Goal: Contribute content: Contribute content

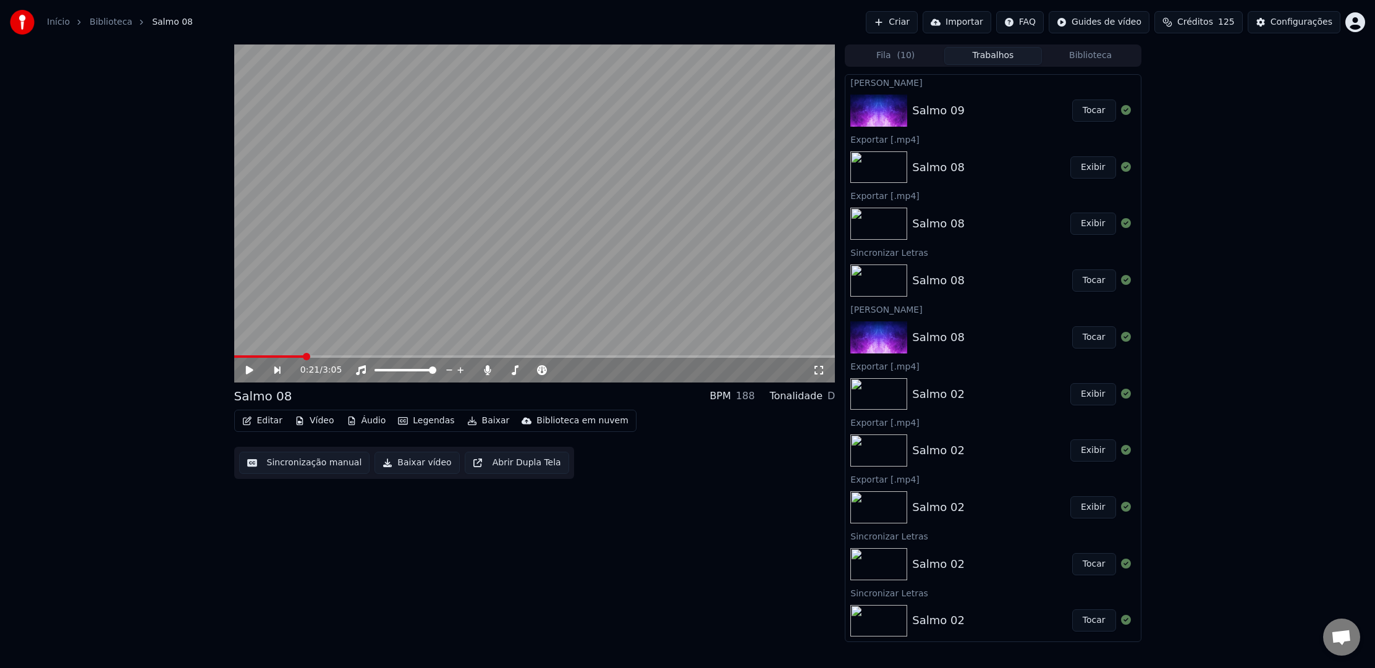
click at [1074, 114] on button "Tocar" at bounding box center [1095, 111] width 44 height 22
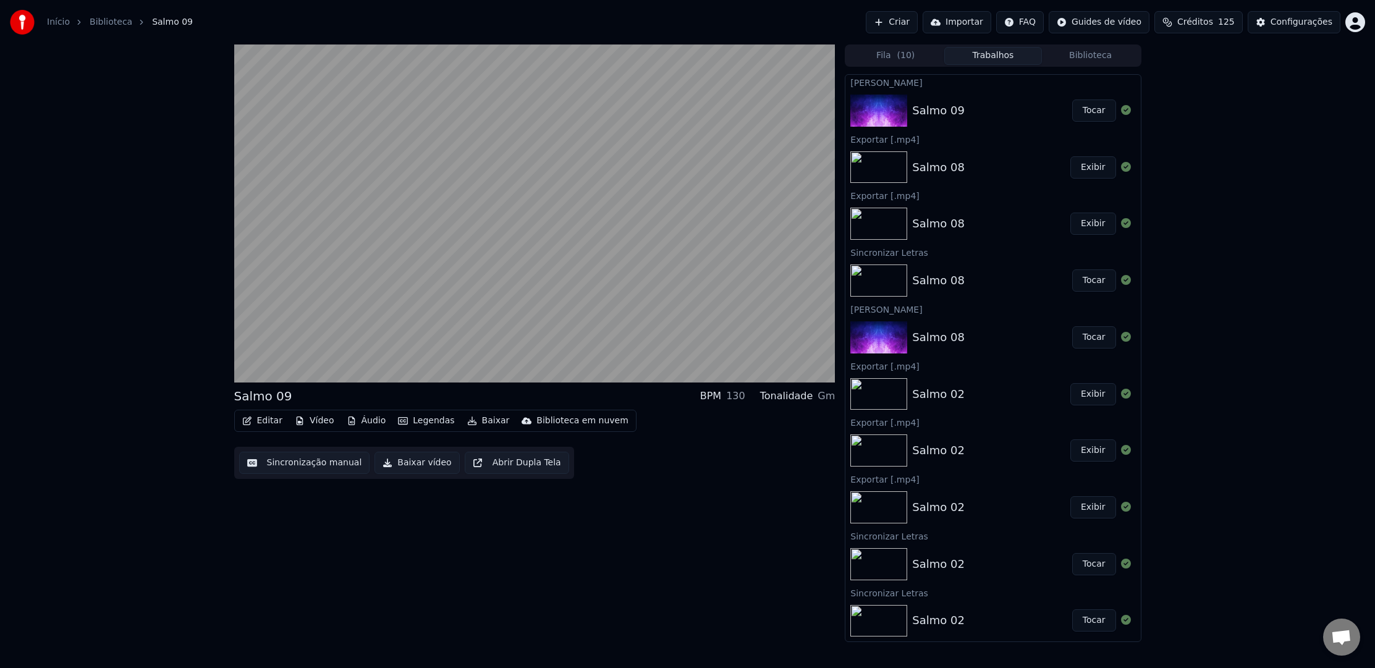
drag, startPoint x: 415, startPoint y: 462, endPoint x: 401, endPoint y: 581, distance: 119.5
click at [401, 582] on div "Salmo 09 BPM 130 Tonalidade Gm Editar Vídeo Áudio Legendas Baixar Biblioteca em…" at bounding box center [534, 344] width 601 height 598
click at [419, 470] on button "Baixar vídeo" at bounding box center [417, 463] width 85 height 22
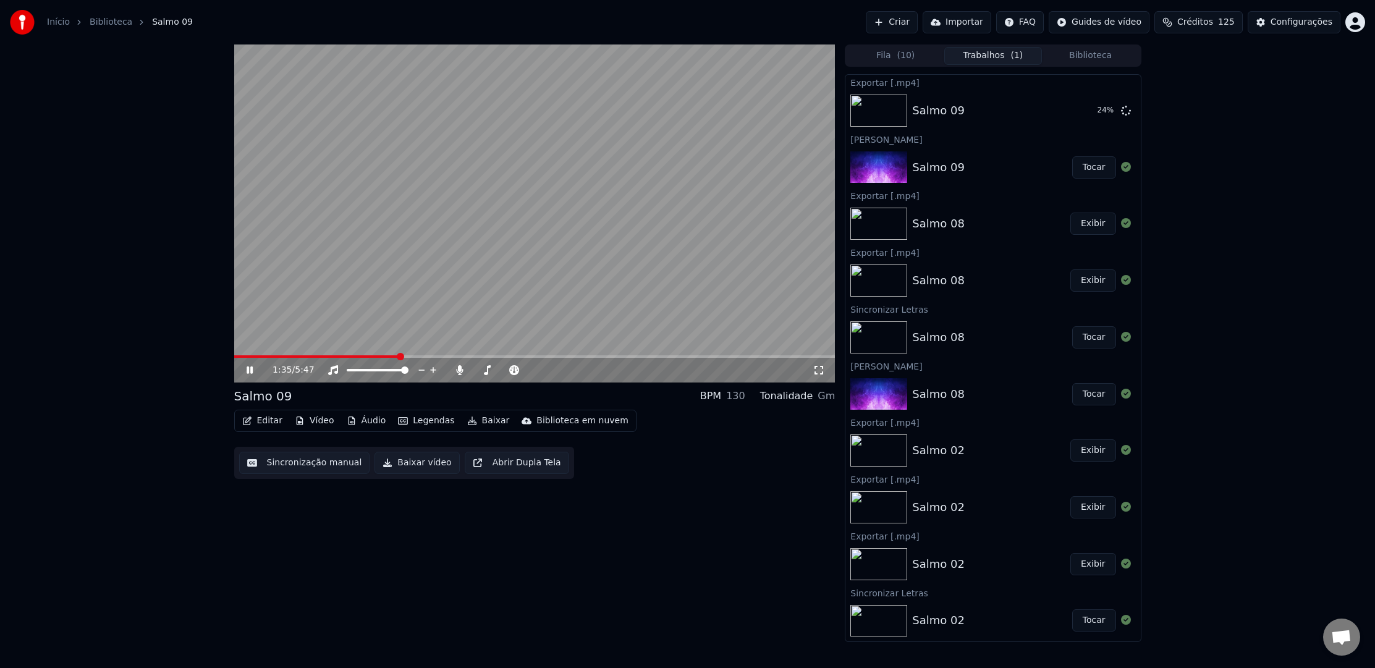
click at [246, 375] on icon at bounding box center [258, 370] width 29 height 10
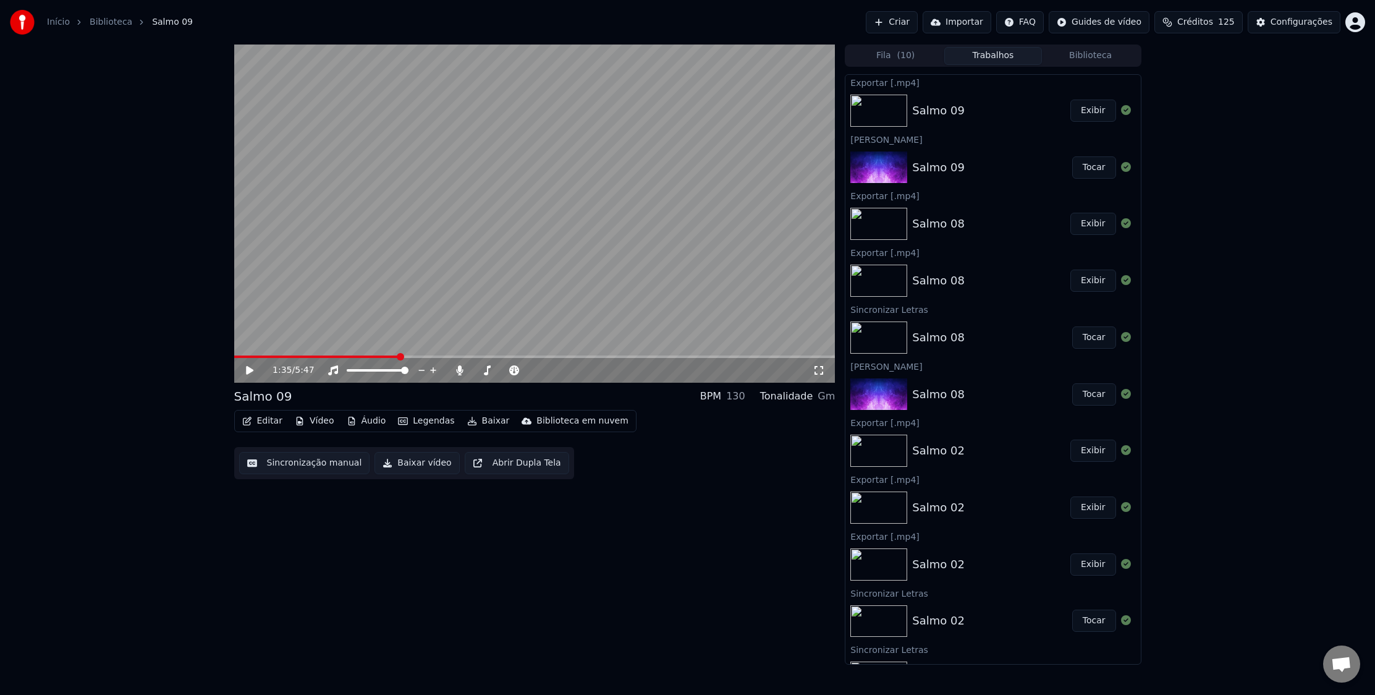
click at [430, 461] on button "Baixar vídeo" at bounding box center [417, 463] width 85 height 22
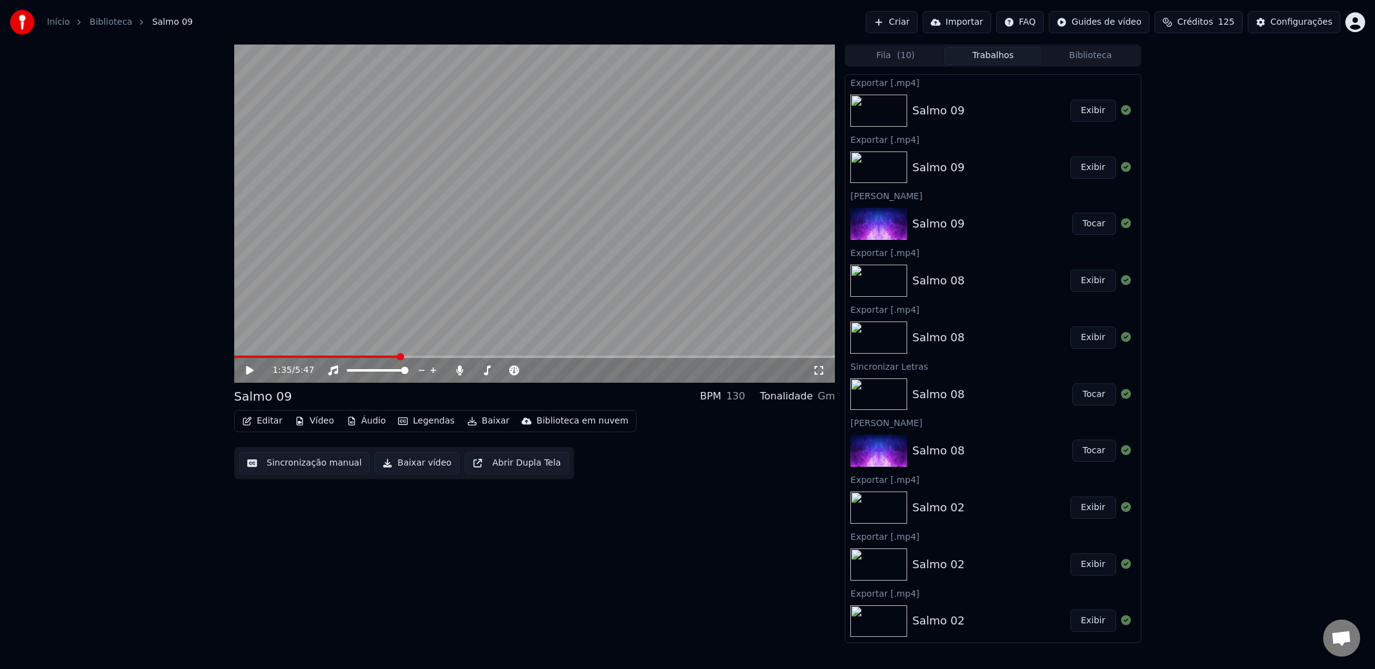
click at [914, 27] on button "Criar" at bounding box center [892, 22] width 52 height 22
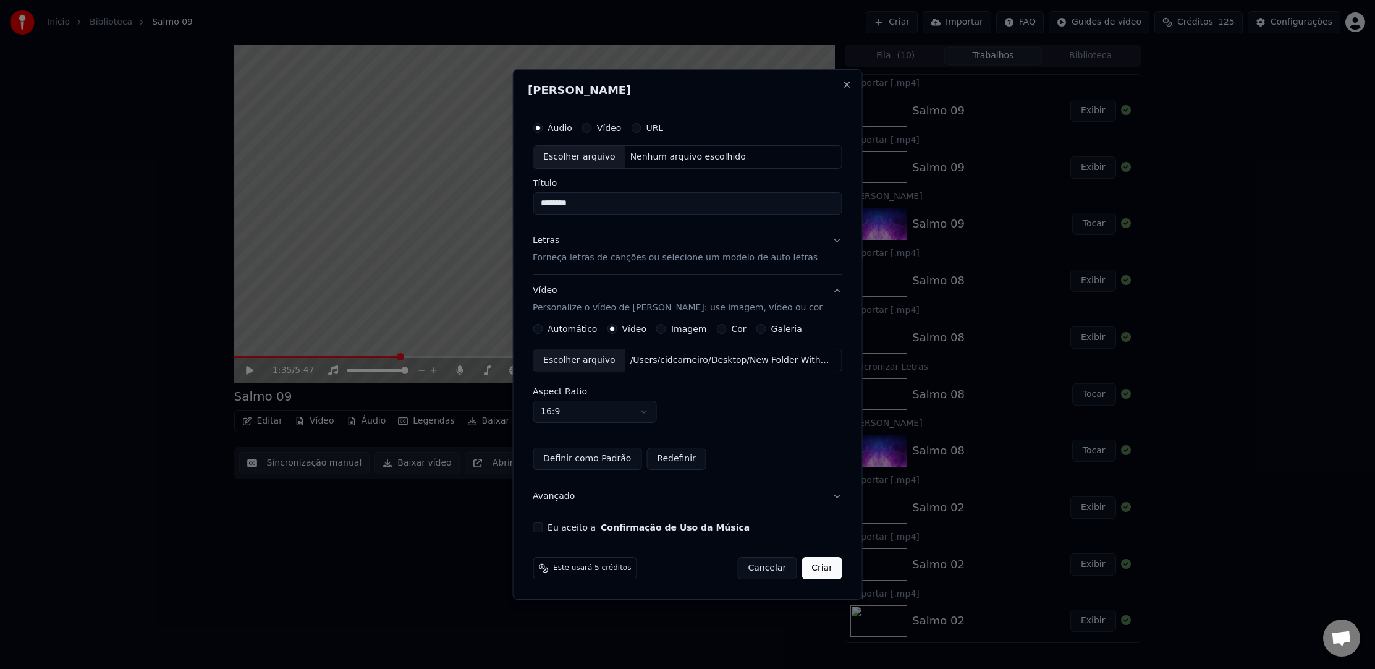
type input "********"
click at [557, 258] on p "Forneça letras de canções ou selecione um modelo de auto letras" at bounding box center [675, 258] width 285 height 12
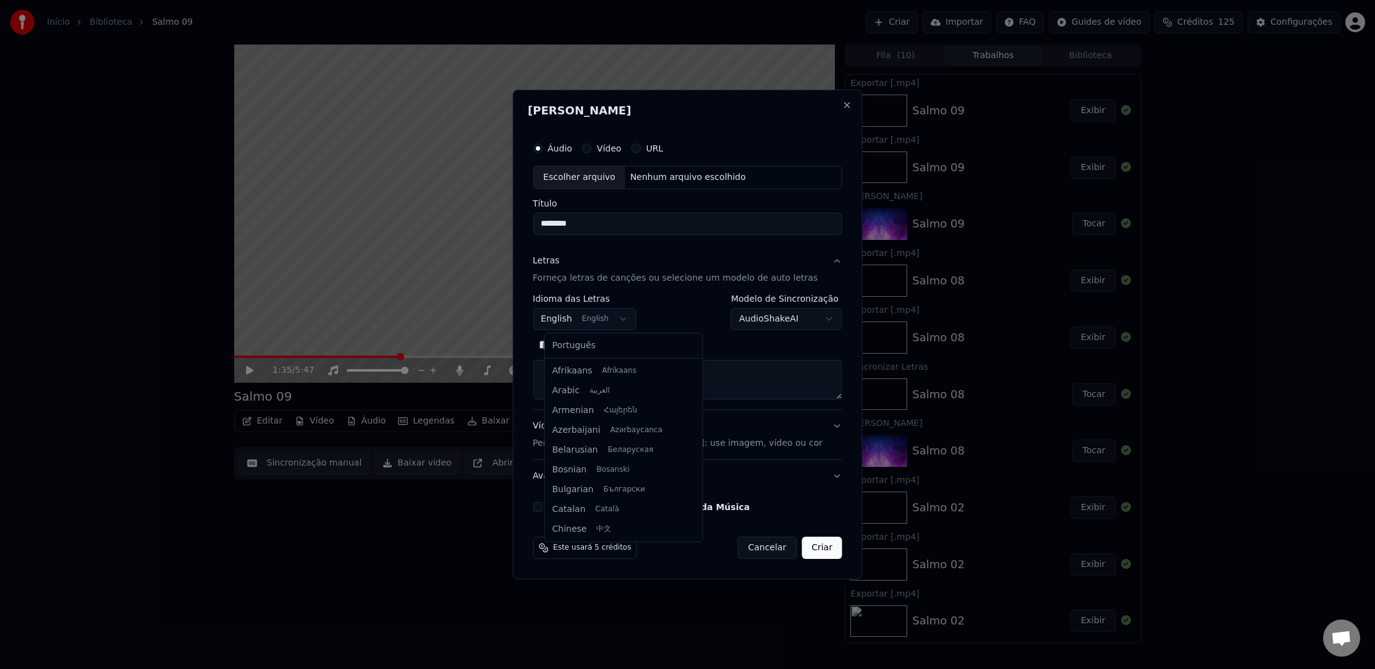
click at [603, 318] on body "Início Biblioteca Salmo 09 Criar Importar FAQ Guides de vídeo Créditos 125 Conf…" at bounding box center [687, 334] width 1375 height 669
select select "**"
click at [584, 366] on textarea at bounding box center [688, 380] width 310 height 40
paste textarea "**********"
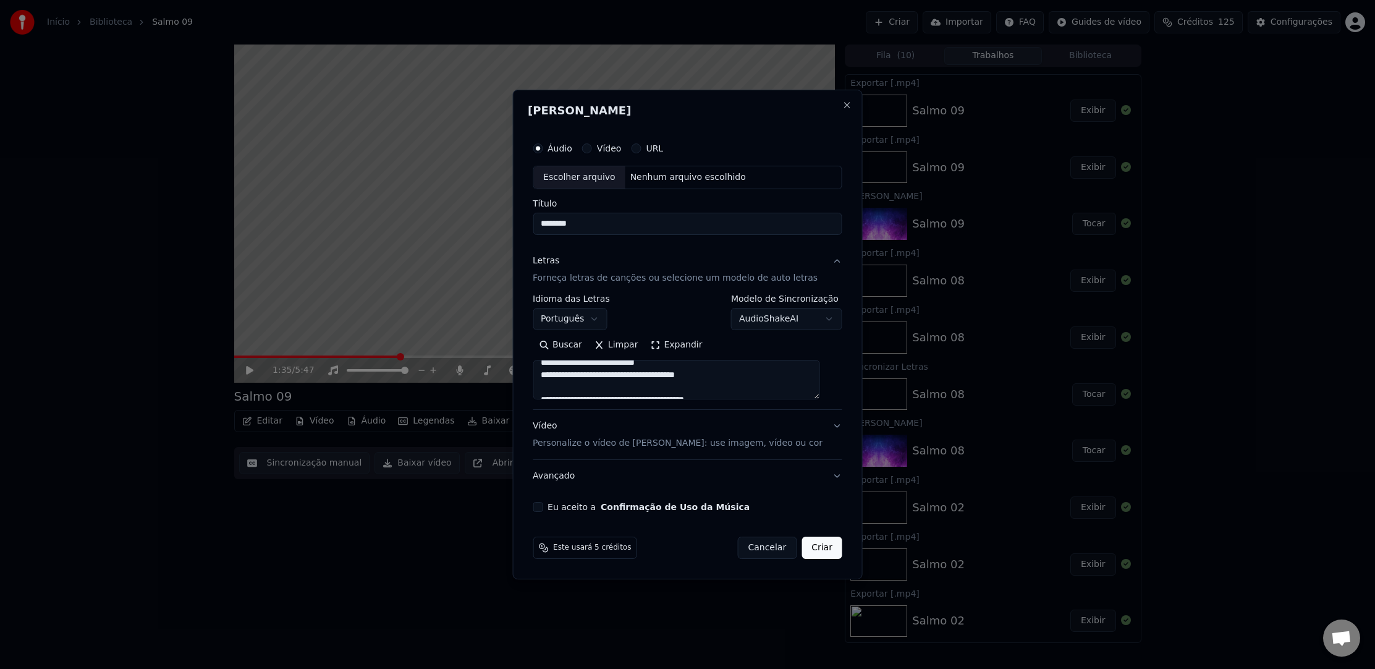
scroll to position [61, 0]
click at [645, 382] on textarea at bounding box center [676, 380] width 287 height 40
type textarea "**********"
click at [827, 456] on button "Vídeo Personalize o vídeo de karaokê: use imagem, vídeo ou cor" at bounding box center [688, 434] width 310 height 49
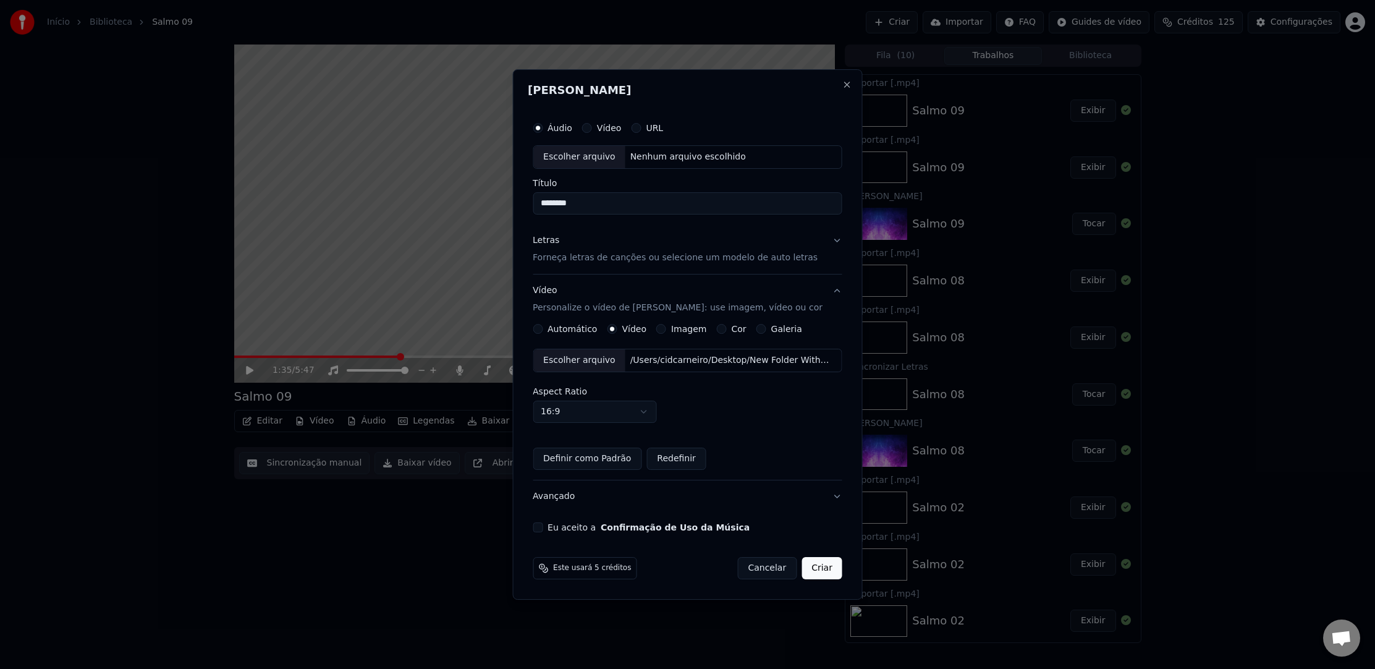
click at [567, 255] on p "Forneça letras de canções ou selecione um modelo de auto letras" at bounding box center [675, 258] width 285 height 12
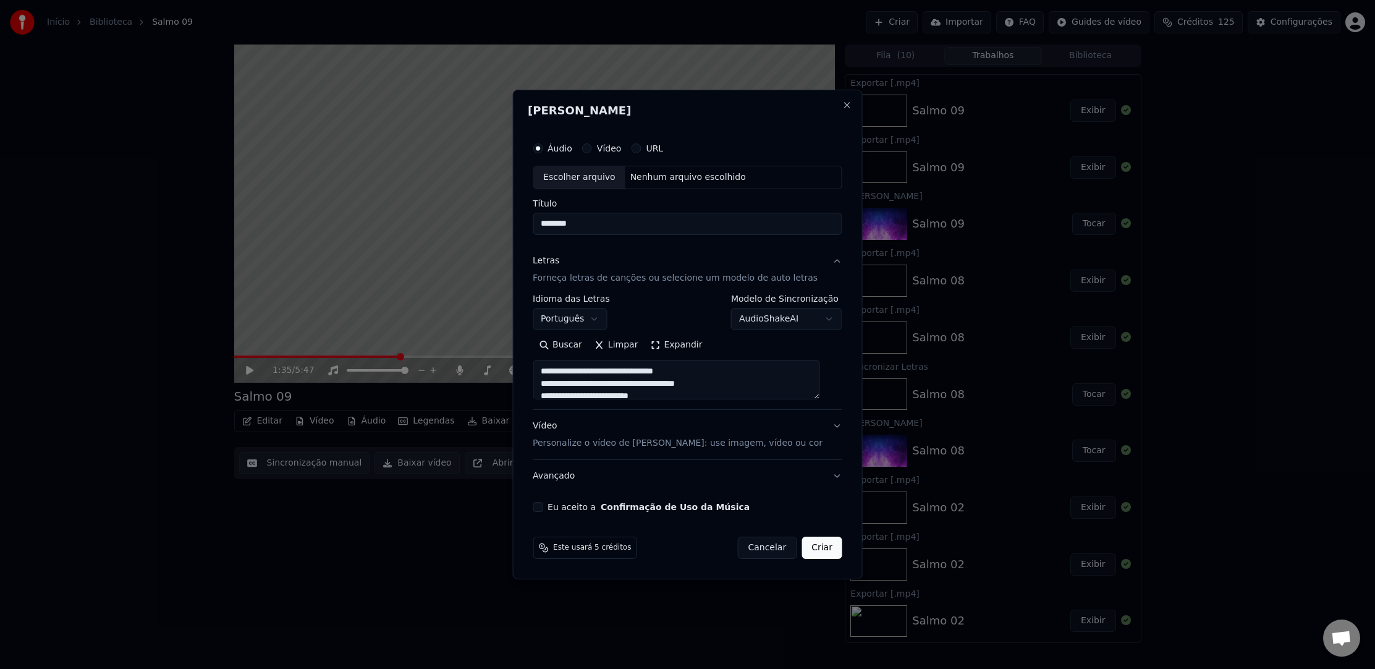
click at [558, 427] on div "Vídeo Personalize o vídeo de karaokê: use imagem, vídeo ou cor" at bounding box center [678, 435] width 290 height 30
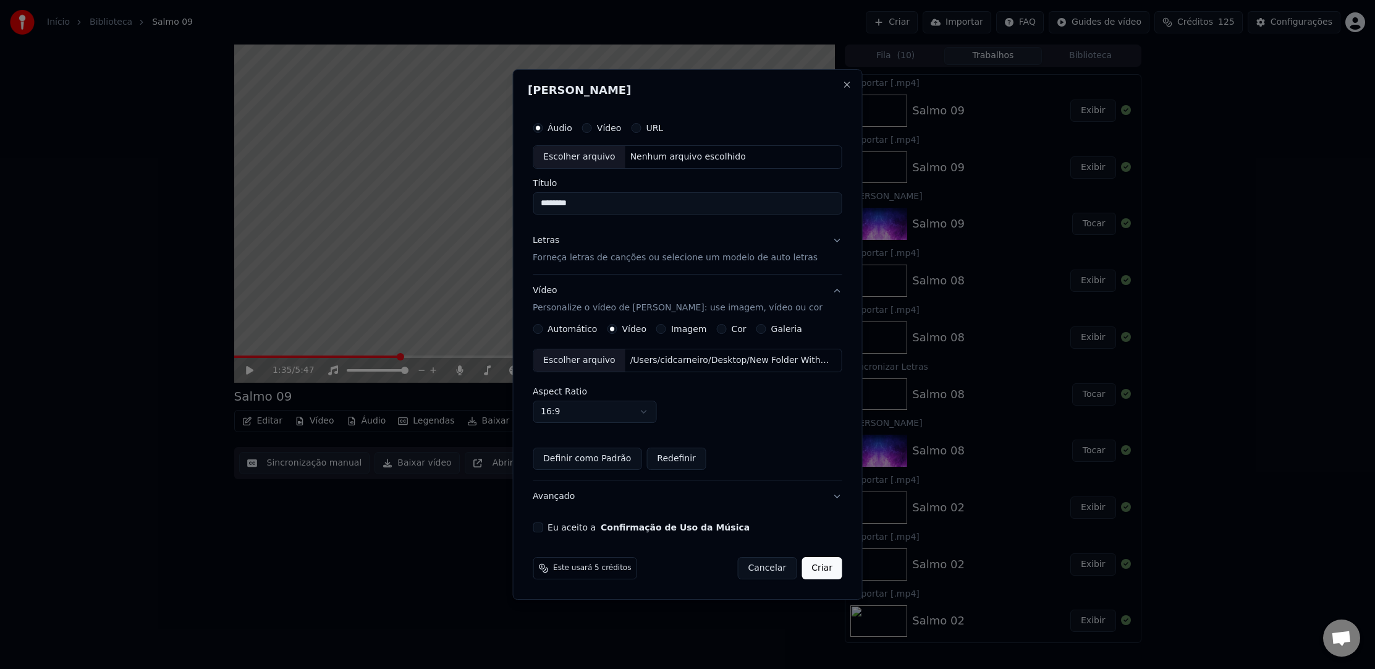
click at [607, 359] on div "Escolher arquivo" at bounding box center [579, 360] width 92 height 22
click at [595, 308] on p "Personalize o vídeo de [PERSON_NAME]: use imagem, vídeo ou cor" at bounding box center [678, 308] width 290 height 12
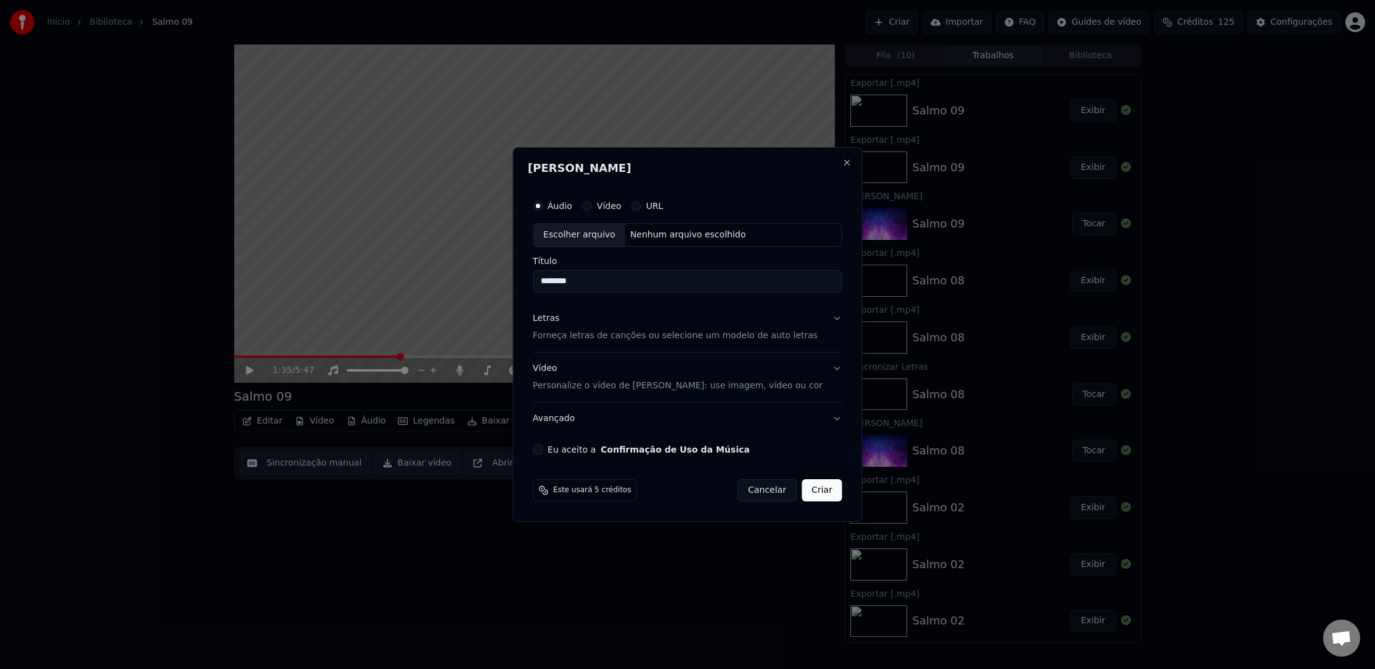
click at [555, 373] on div "Vídeo Personalize o vídeo de karaokê: use imagem, vídeo ou cor" at bounding box center [678, 377] width 290 height 30
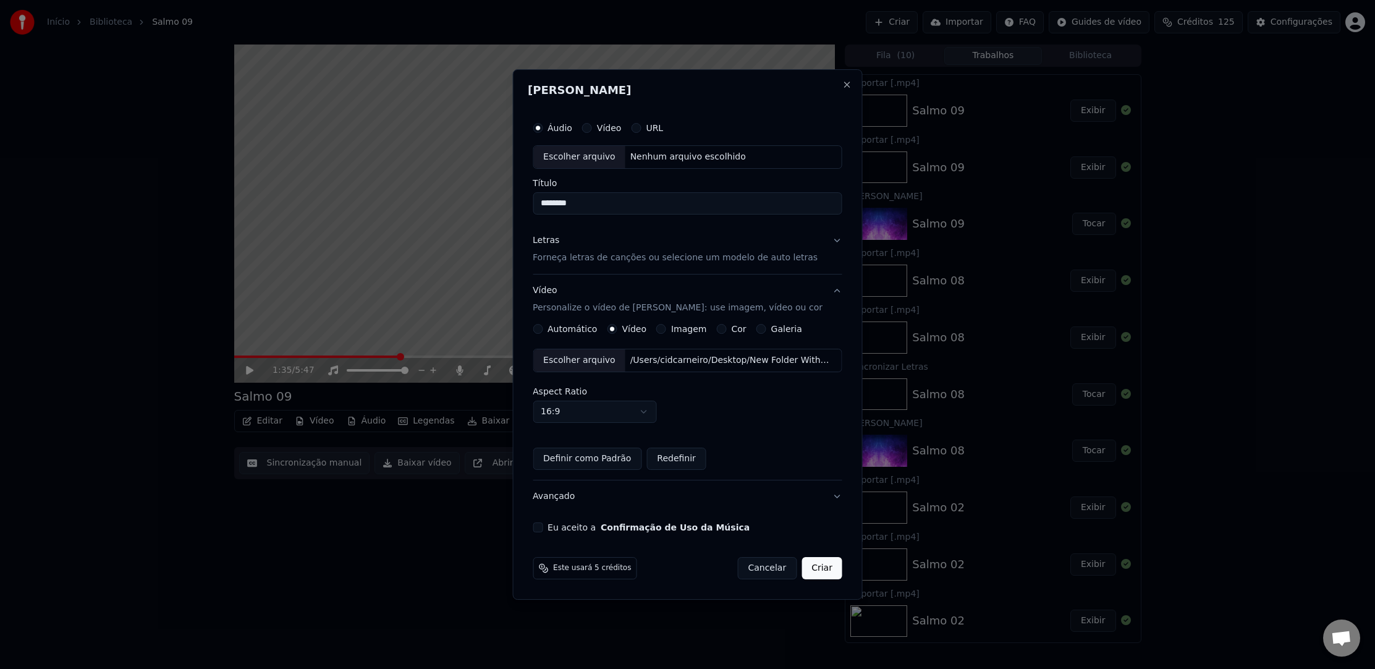
click at [587, 356] on div "Escolher arquivo" at bounding box center [579, 360] width 92 height 22
click at [604, 156] on div "Escolher arquivo" at bounding box center [579, 157] width 92 height 22
click at [660, 202] on input "**********" at bounding box center [688, 203] width 310 height 22
type input "********"
click at [610, 362] on div "Escolher arquivo" at bounding box center [579, 360] width 92 height 22
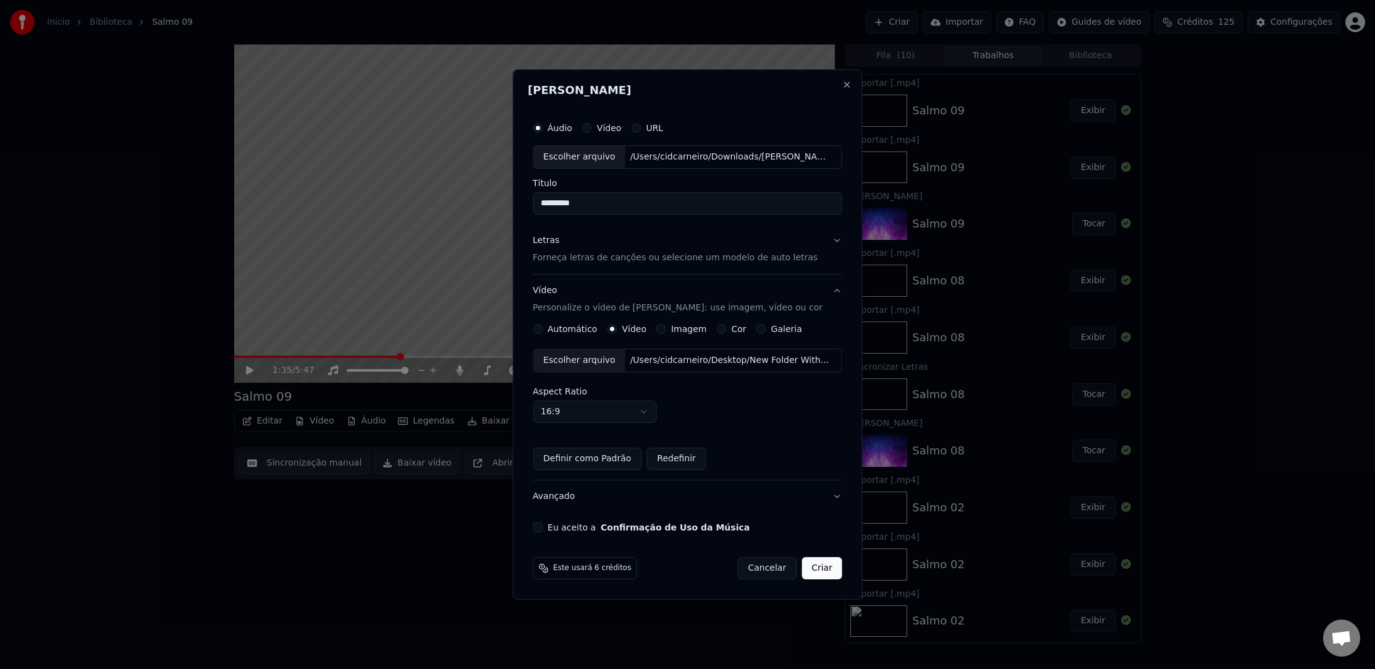
click at [581, 364] on div "Escolher arquivo" at bounding box center [579, 360] width 92 height 22
click at [548, 530] on div "Eu aceito a Confirmação de Uso da Música" at bounding box center [688, 527] width 310 height 10
click at [542, 527] on button "Eu aceito a Confirmação de Uso da Música" at bounding box center [538, 527] width 10 height 10
click at [815, 566] on button "Criar" at bounding box center [822, 568] width 41 height 22
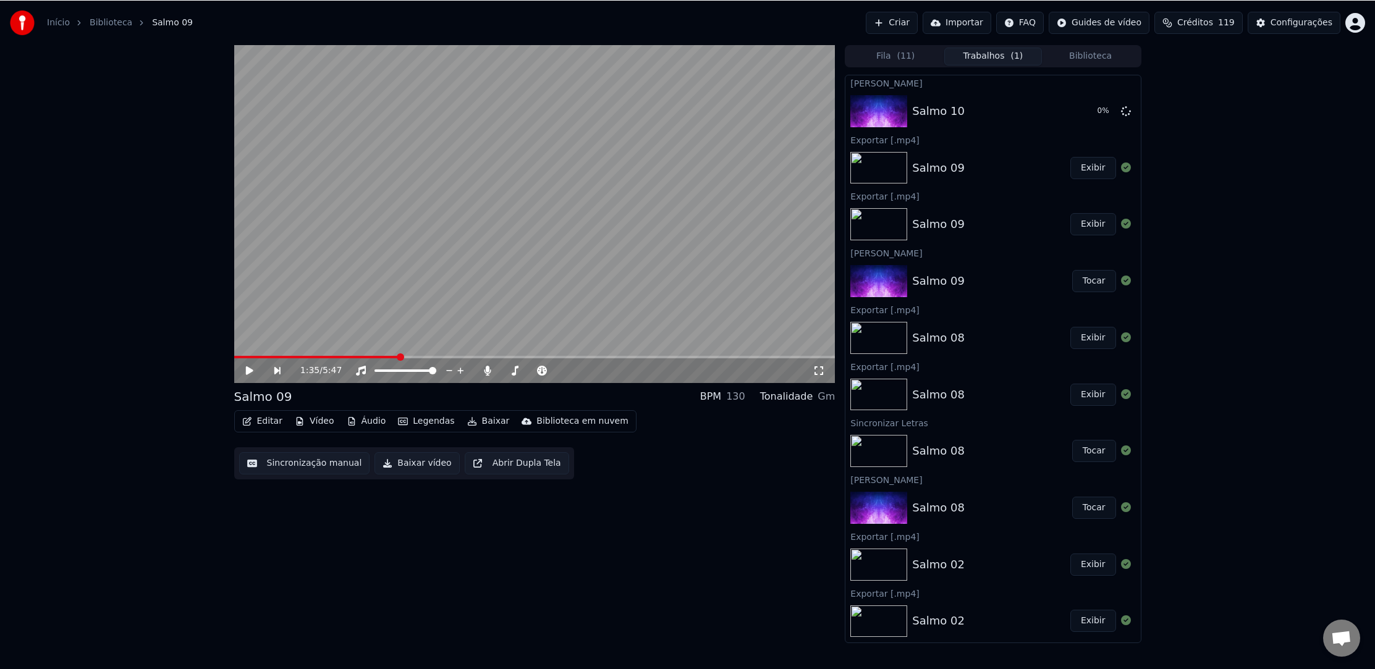
scroll to position [3, 0]
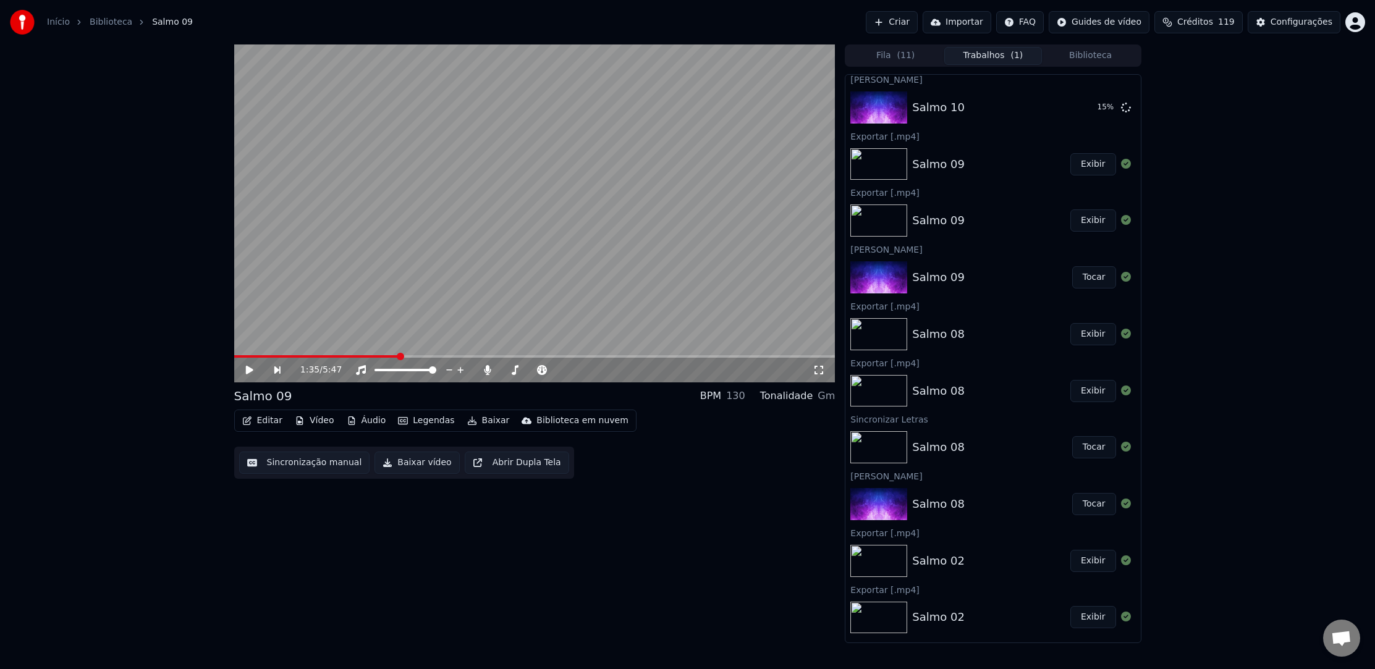
click at [1081, 168] on button "Exibir" at bounding box center [1094, 164] width 46 height 22
click at [250, 369] on icon at bounding box center [258, 370] width 28 height 10
click at [527, 223] on video at bounding box center [534, 214] width 601 height 338
click at [264, 420] on button "Editar" at bounding box center [262, 420] width 50 height 17
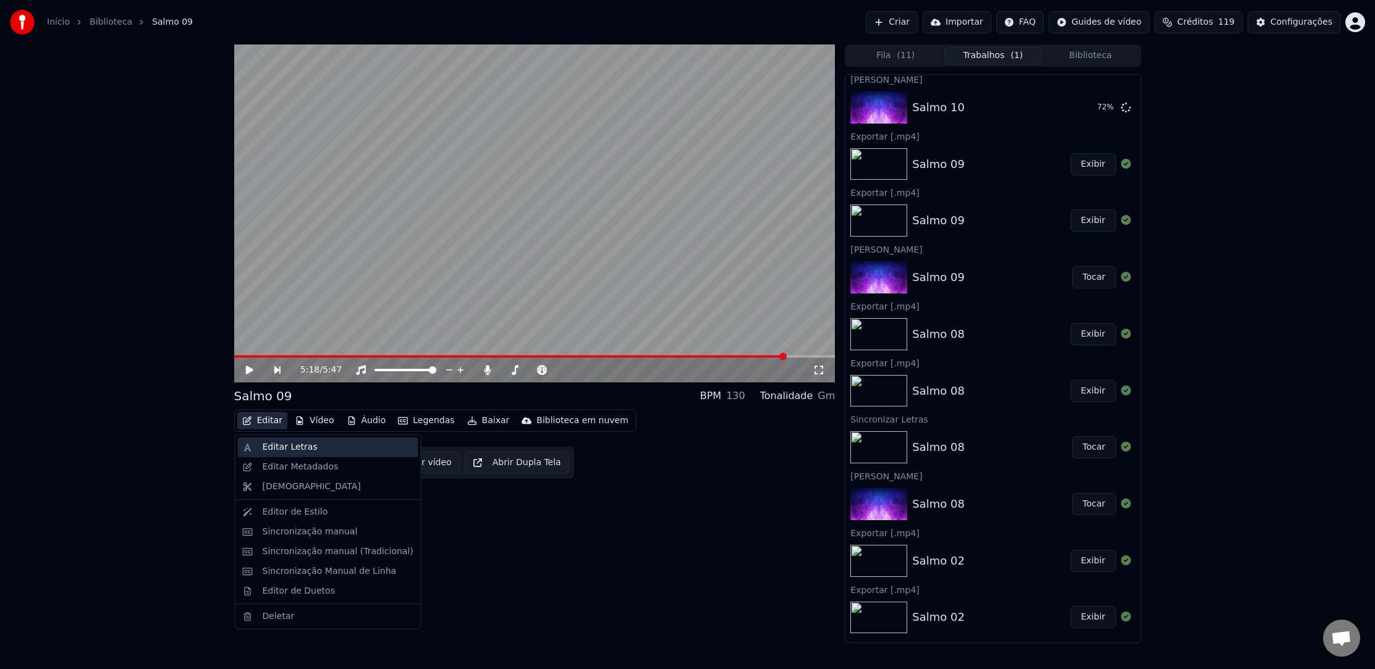
click at [300, 446] on div "Editar Letras" at bounding box center [290, 447] width 55 height 12
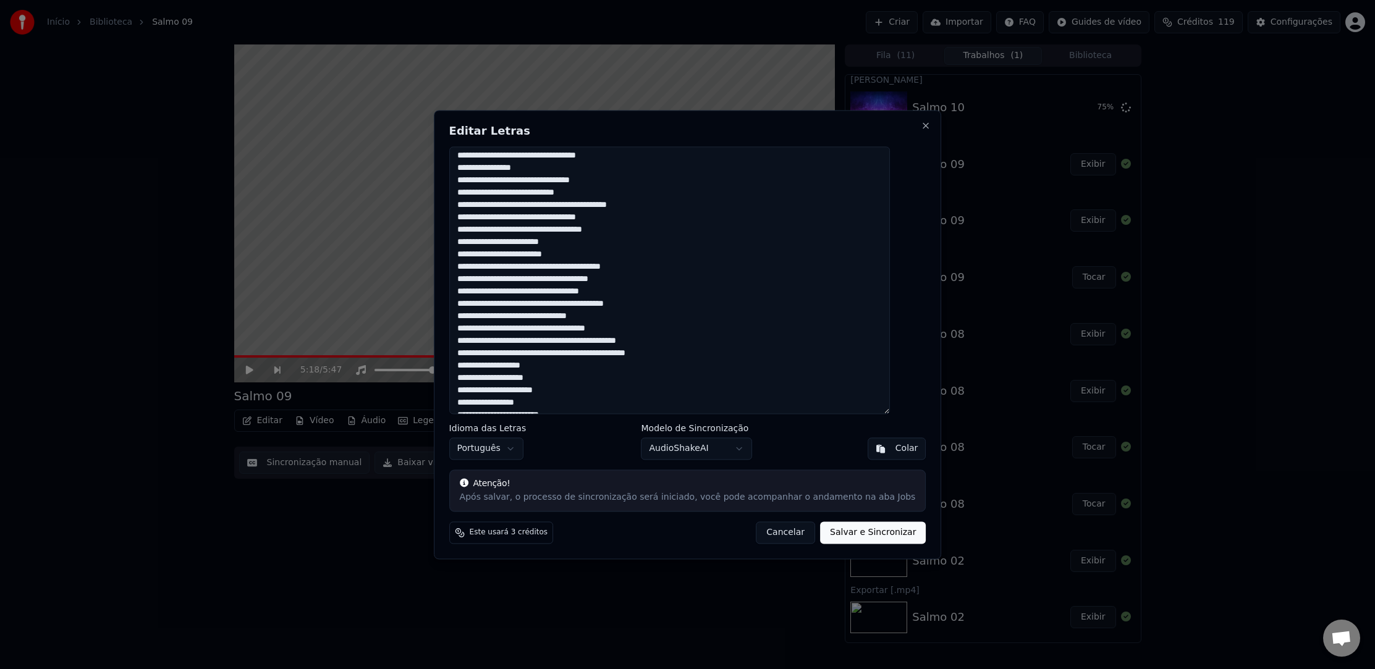
scroll to position [395, 0]
click at [575, 270] on textarea at bounding box center [669, 281] width 441 height 268
click at [576, 271] on textarea at bounding box center [669, 281] width 441 height 268
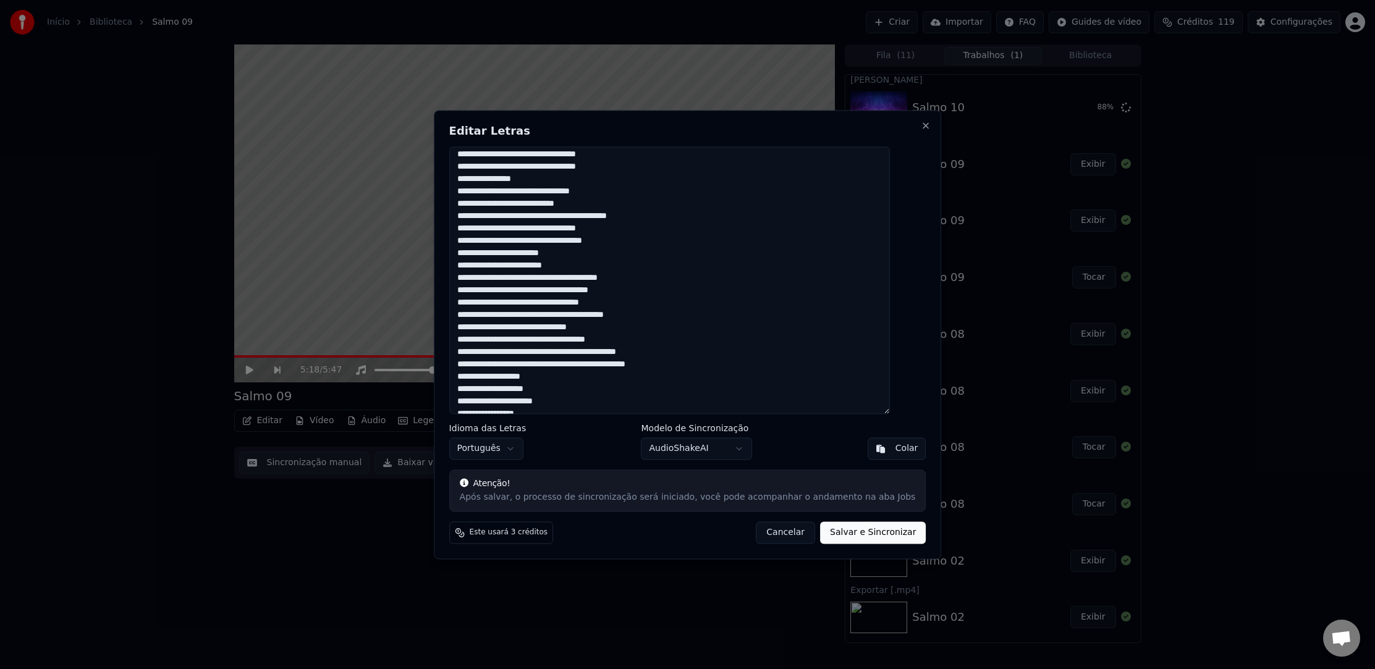
drag, startPoint x: 478, startPoint y: 281, endPoint x: 498, endPoint y: 381, distance: 102.6
click at [498, 381] on textarea at bounding box center [669, 281] width 441 height 268
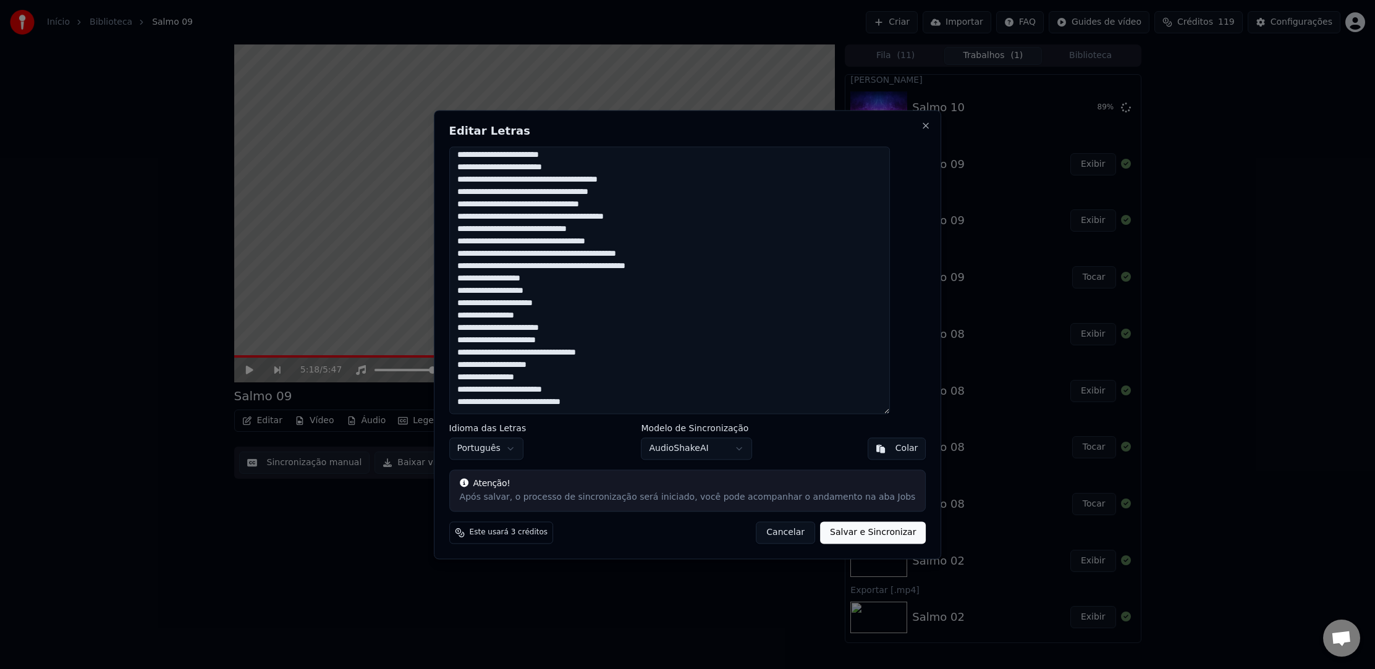
drag, startPoint x: 482, startPoint y: 278, endPoint x: 681, endPoint y: 481, distance: 284.6
click at [681, 481] on div "Editar Letras Idioma das Letras Português Modelo de Sincronização AudioShakeAI …" at bounding box center [688, 334] width 508 height 449
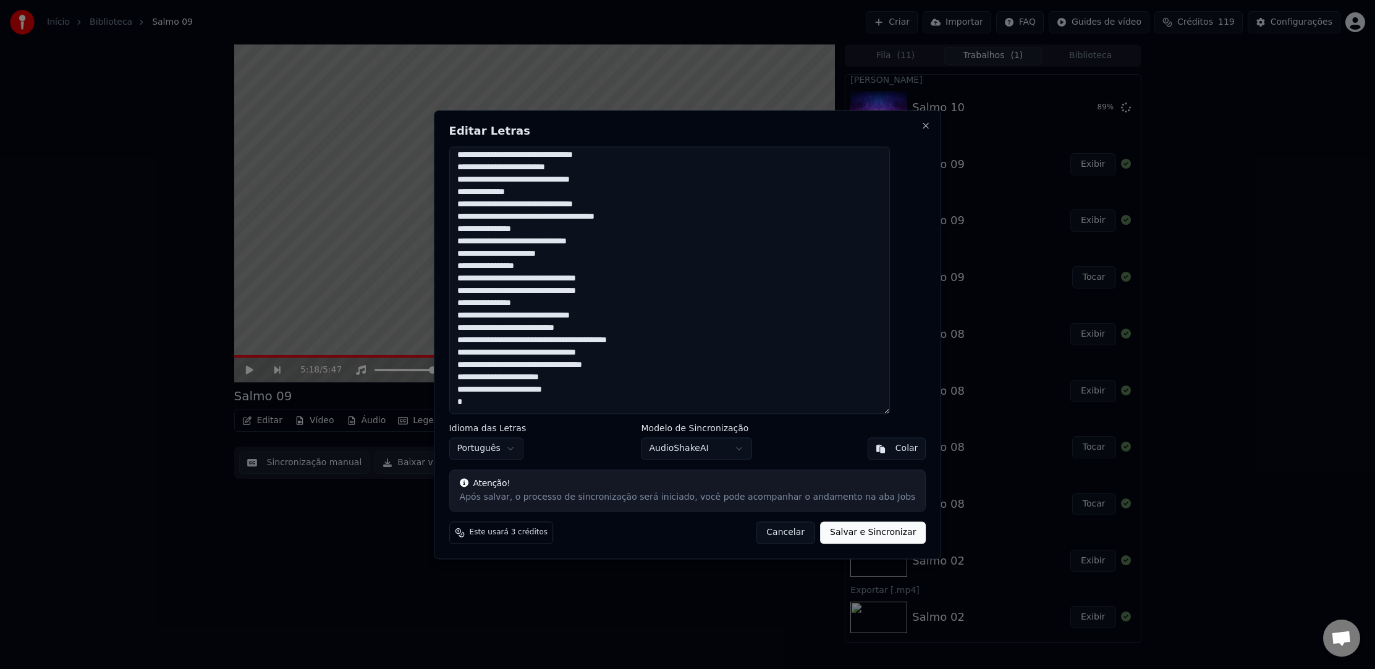
scroll to position [262, 0]
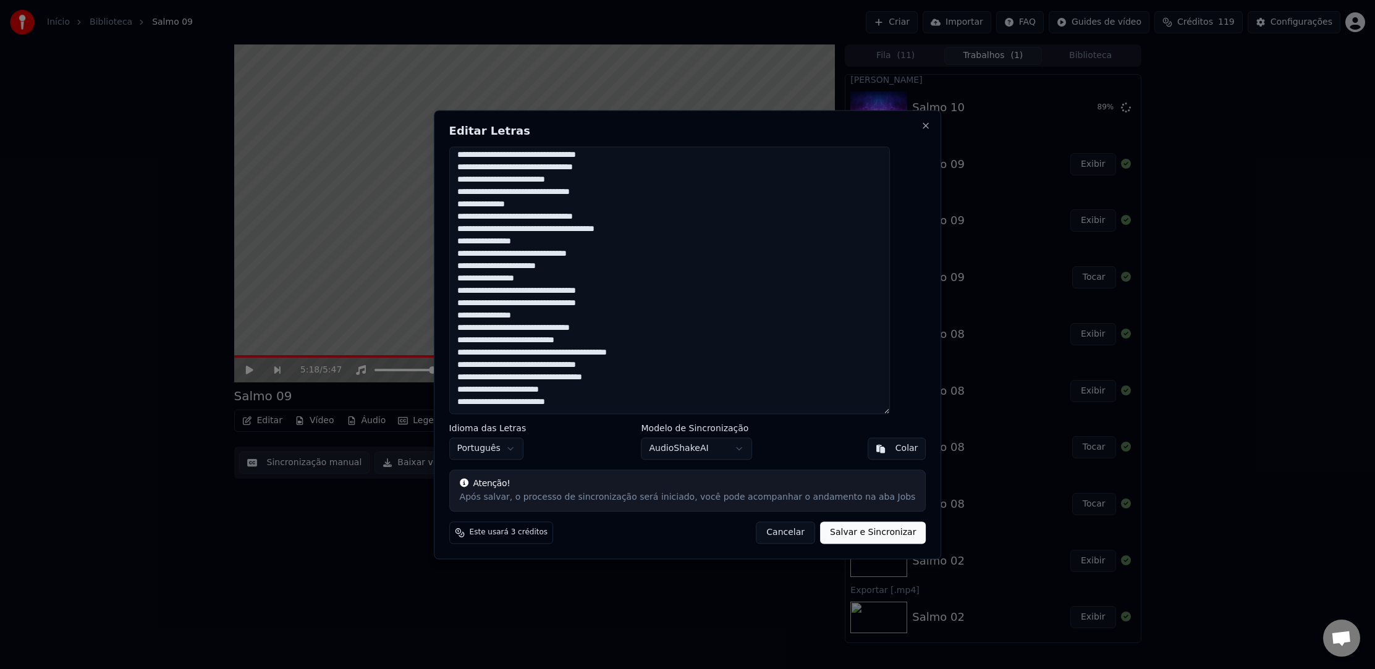
paste textarea "**********"
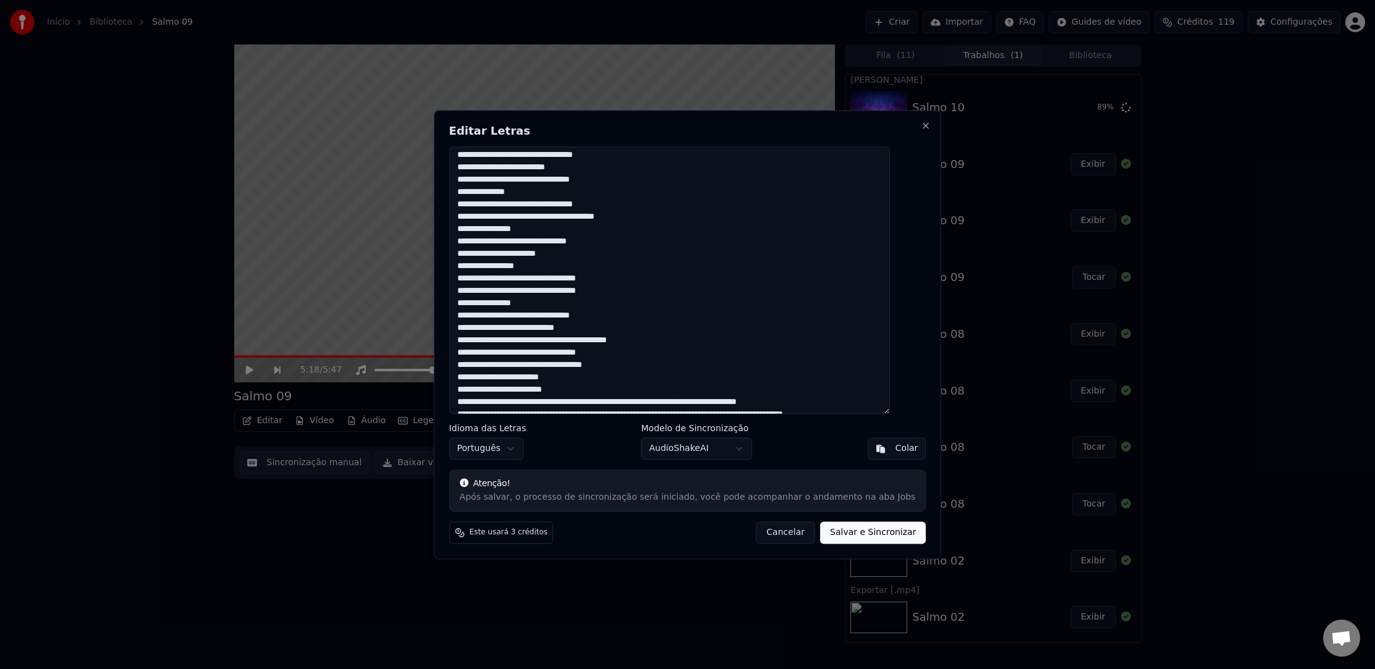
scroll to position [349, 0]
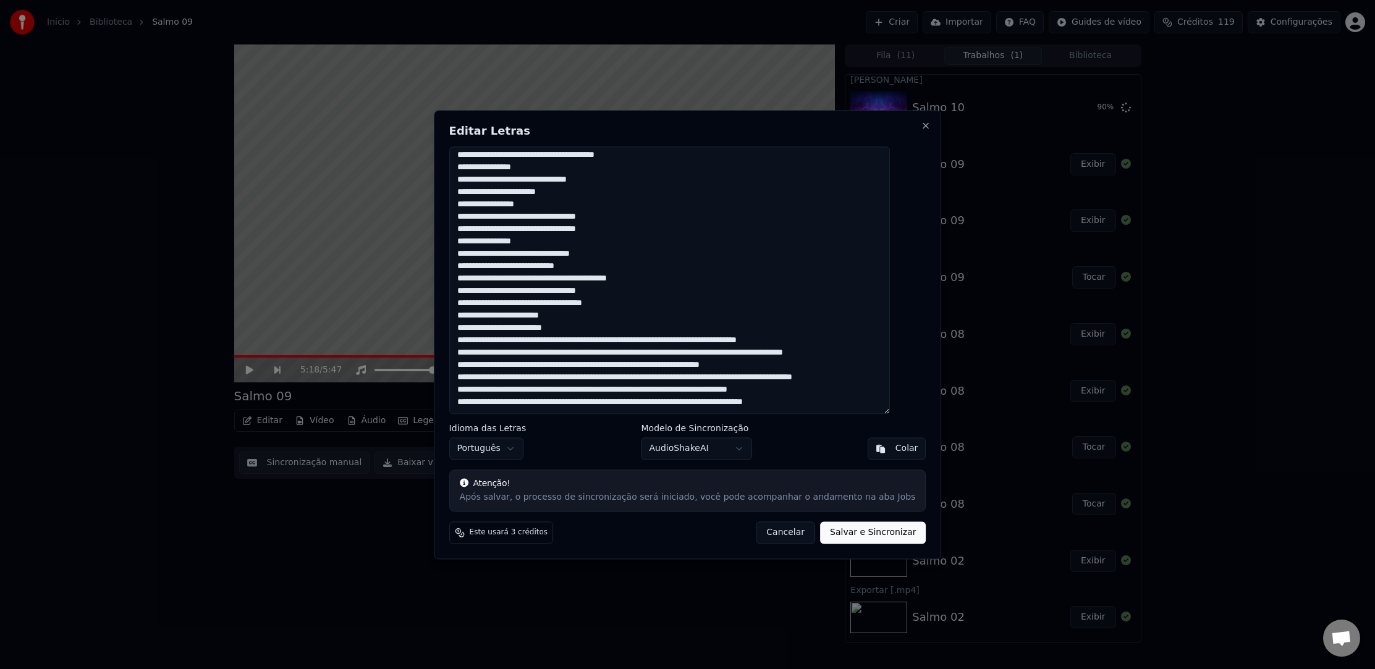
click at [670, 316] on textarea at bounding box center [669, 281] width 441 height 268
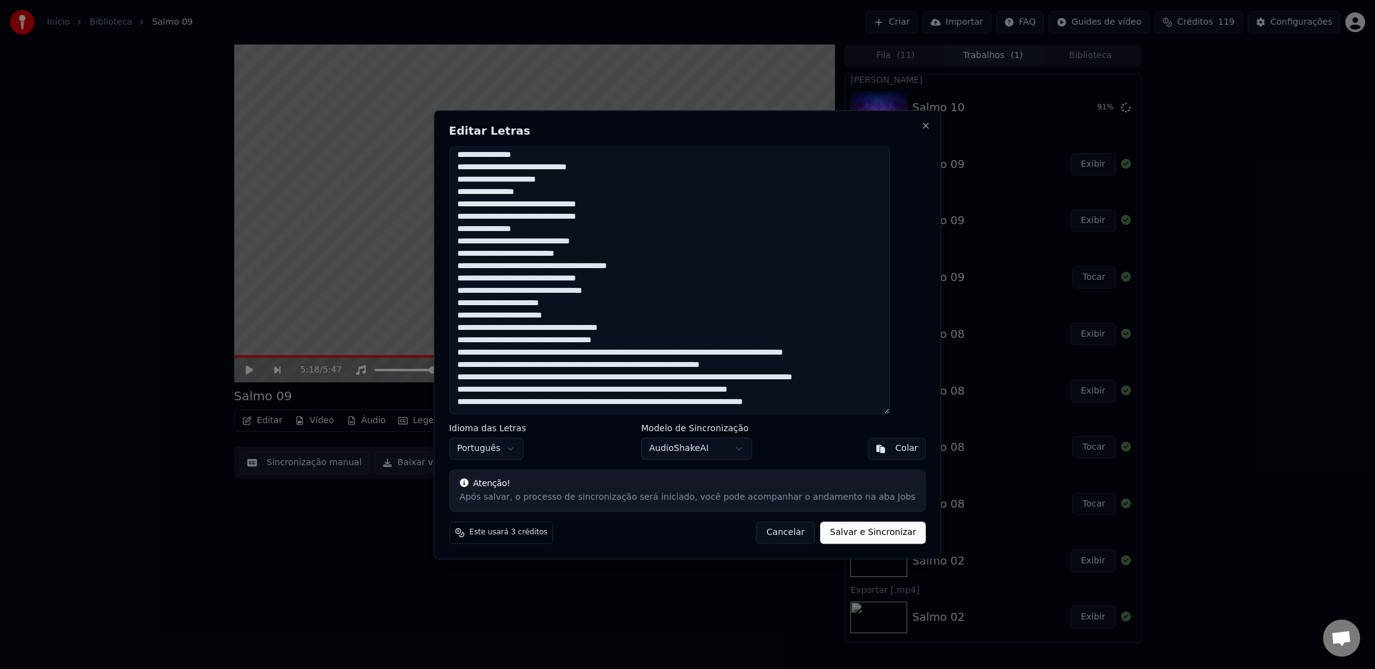
scroll to position [361, 0]
click at [651, 310] on textarea at bounding box center [669, 281] width 441 height 268
click at [648, 327] on textarea at bounding box center [669, 281] width 441 height 268
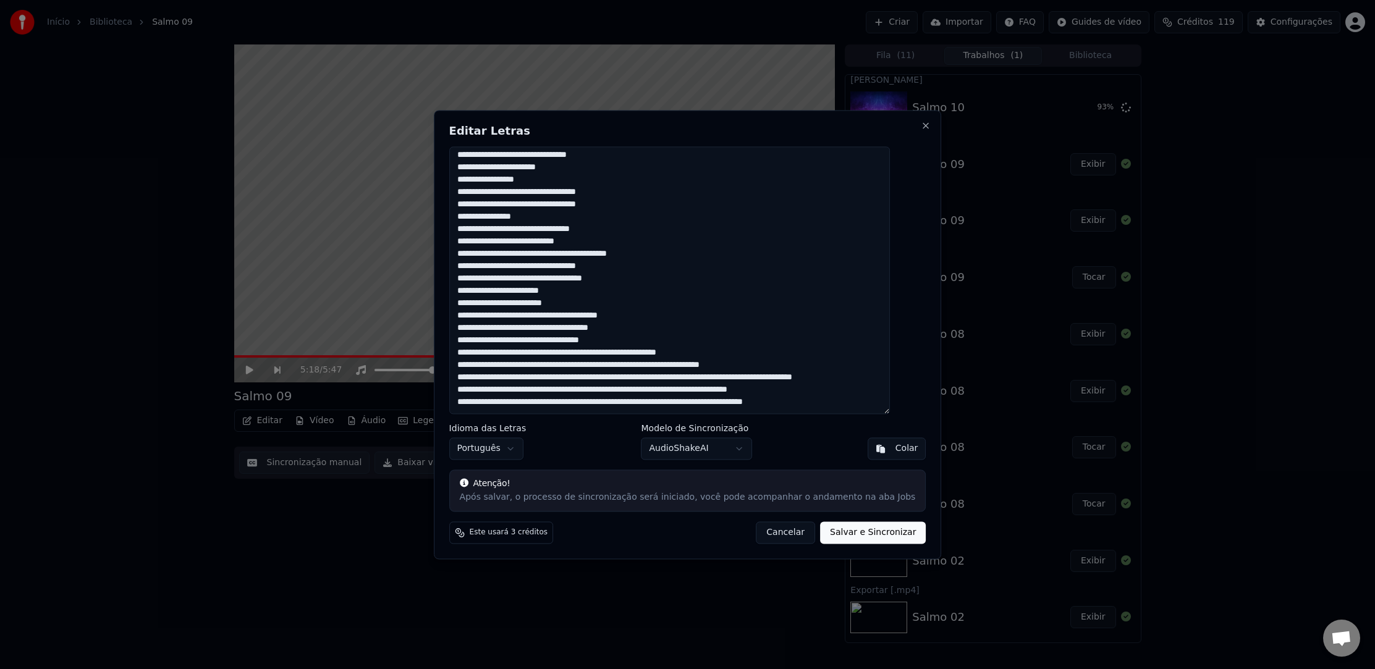
click at [740, 337] on textarea at bounding box center [669, 281] width 441 height 268
click at [622, 354] on textarea at bounding box center [669, 281] width 441 height 268
click at [658, 354] on textarea at bounding box center [669, 281] width 441 height 268
click at [697, 366] on textarea at bounding box center [669, 281] width 441 height 268
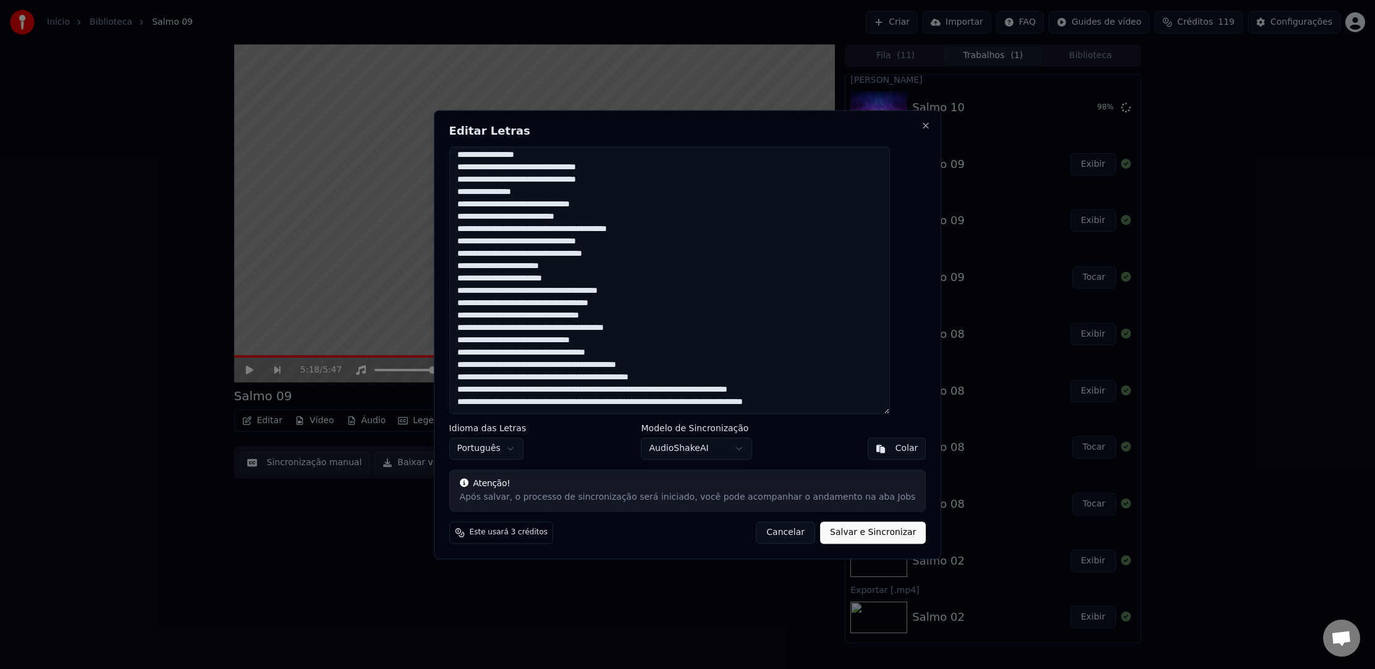
click at [663, 390] on textarea at bounding box center [669, 281] width 441 height 268
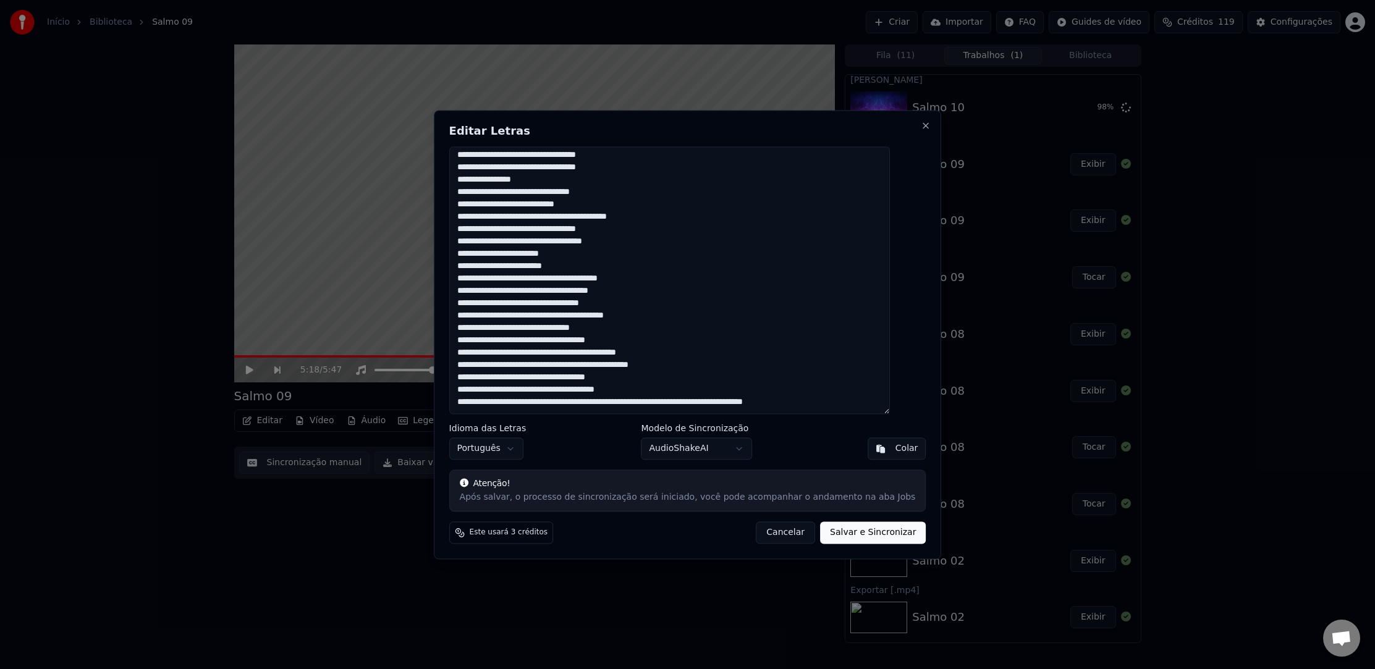
click at [660, 394] on textarea at bounding box center [669, 281] width 441 height 268
click at [601, 407] on textarea at bounding box center [669, 281] width 441 height 268
click at [605, 402] on textarea at bounding box center [669, 281] width 441 height 268
click at [601, 405] on textarea at bounding box center [669, 281] width 441 height 268
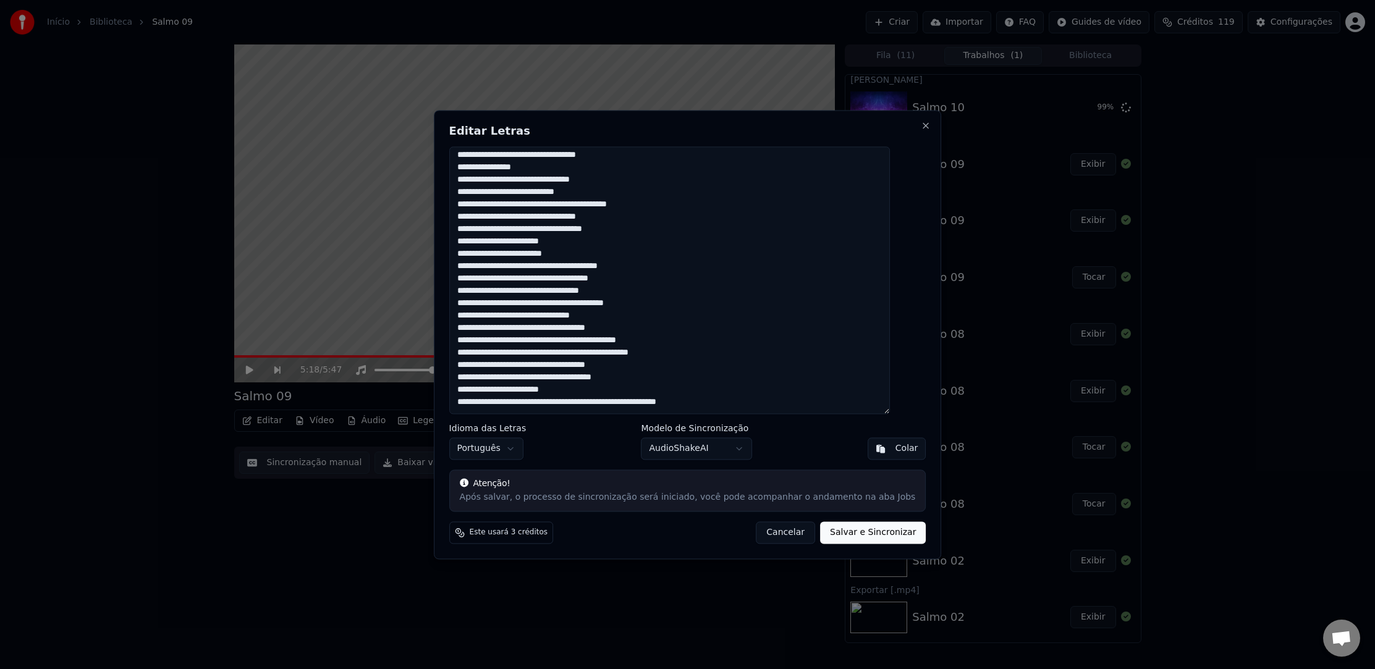
click at [586, 402] on textarea at bounding box center [669, 281] width 441 height 268
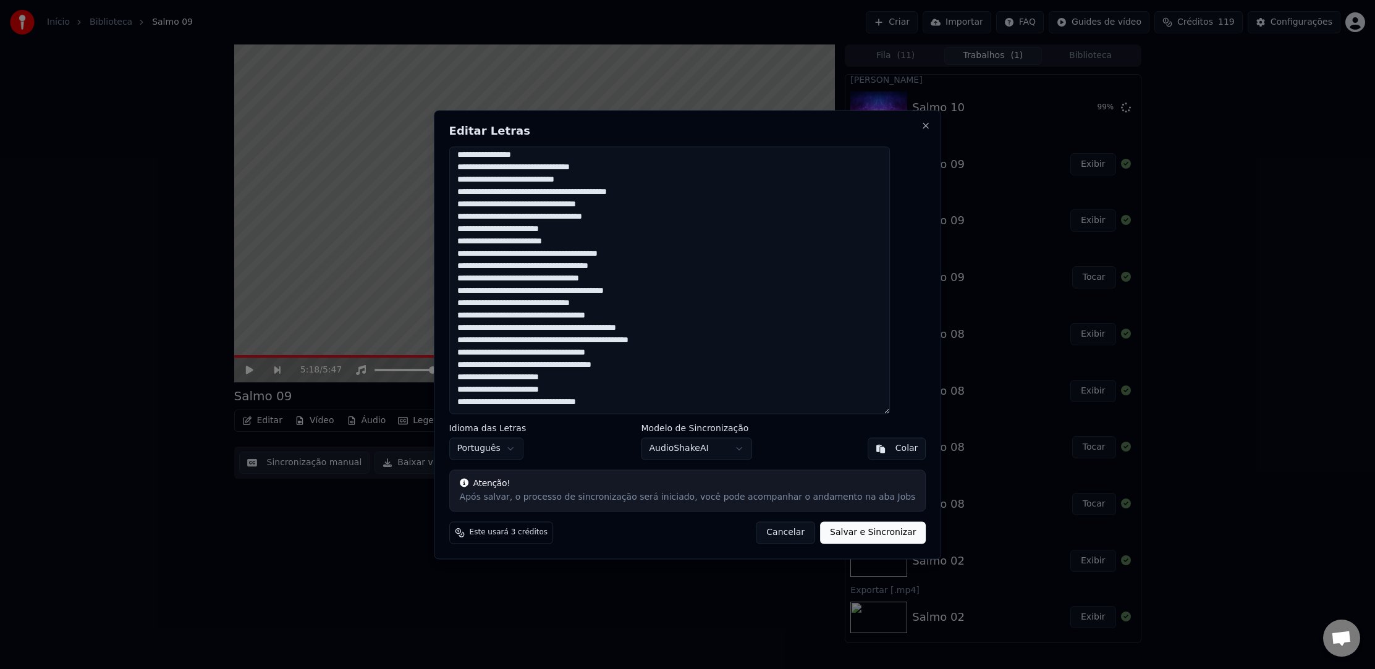
click at [649, 400] on textarea at bounding box center [669, 281] width 441 height 268
type textarea "**********"
click at [891, 532] on button "Salvar e Sincronizar" at bounding box center [873, 533] width 106 height 22
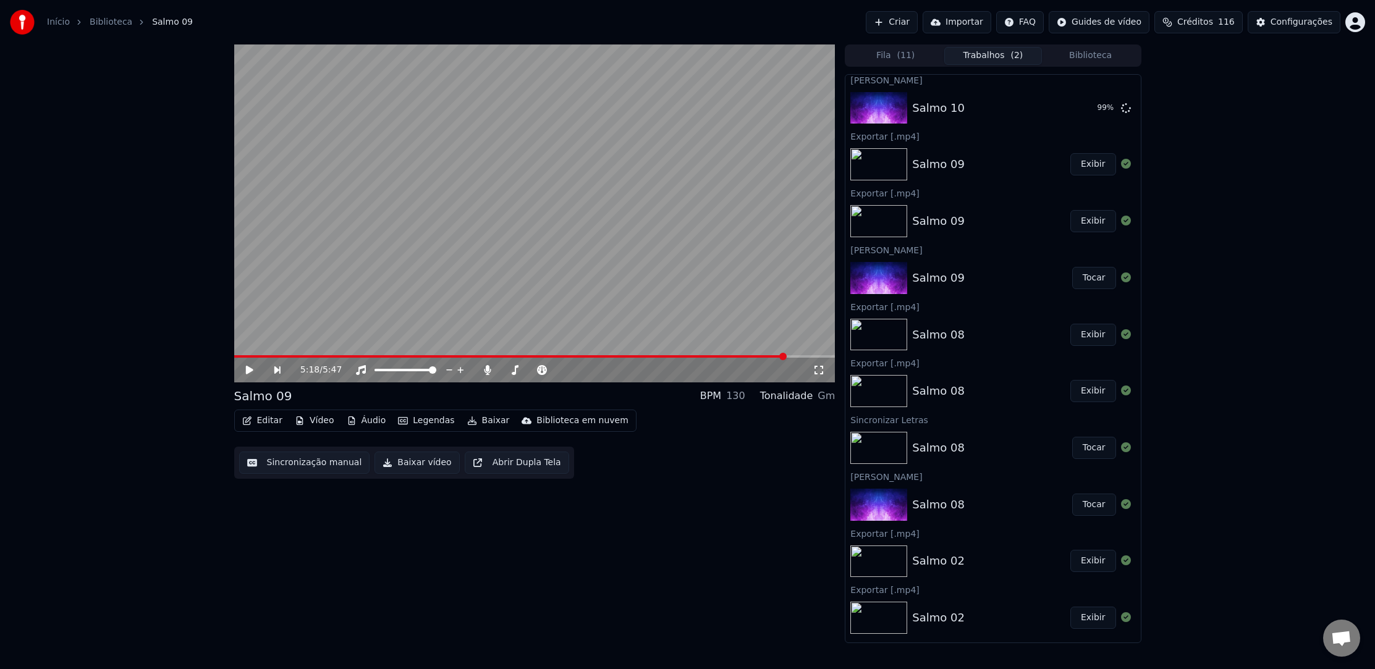
scroll to position [0, 0]
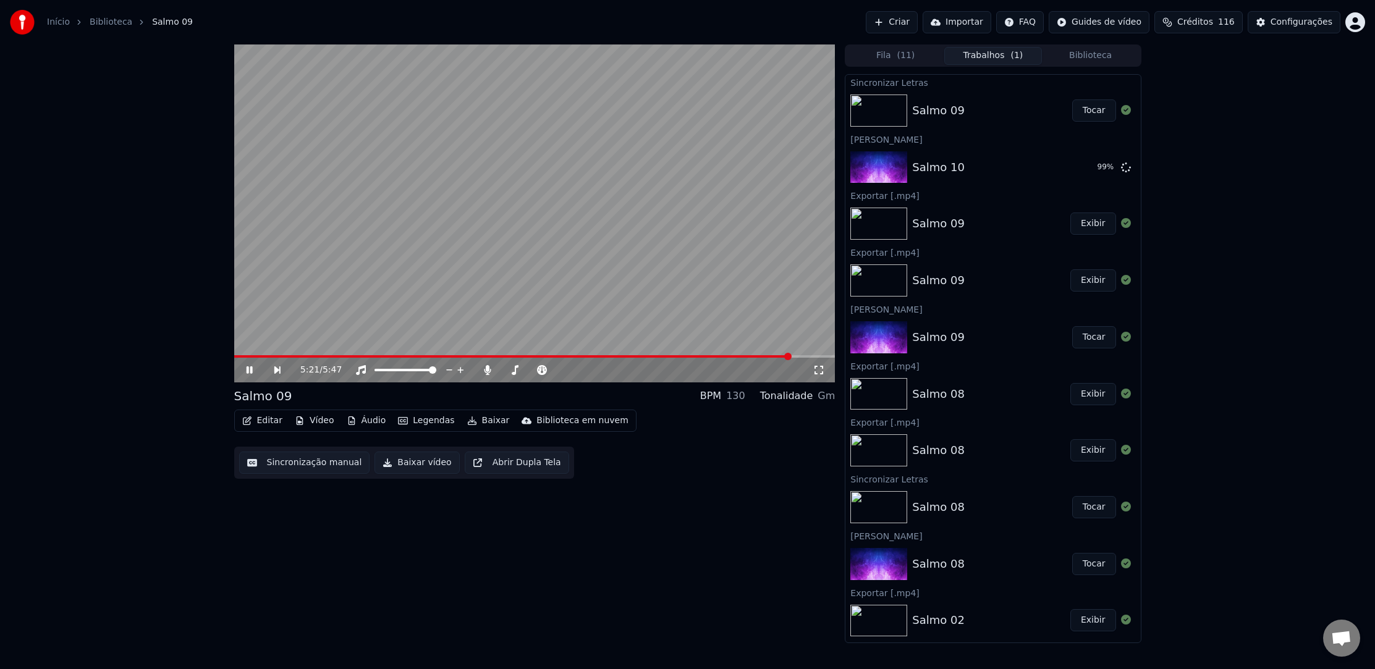
click at [247, 372] on icon at bounding box center [249, 370] width 6 height 7
click at [424, 367] on div at bounding box center [417, 370] width 100 height 12
click at [712, 358] on span at bounding box center [473, 356] width 478 height 2
click at [252, 374] on icon at bounding box center [258, 370] width 28 height 10
click at [413, 461] on button "Baixar vídeo" at bounding box center [417, 463] width 85 height 22
